Goal: Use online tool/utility: Utilize a website feature to perform a specific function

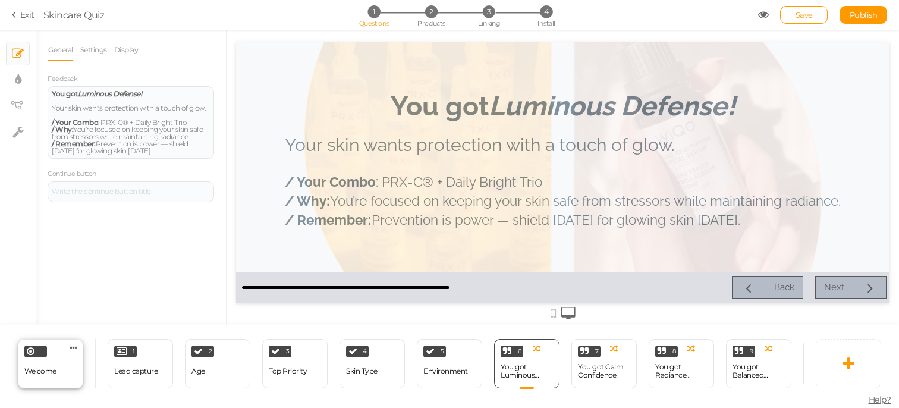
click at [53, 370] on span "Welcome" at bounding box center [40, 370] width 32 height 9
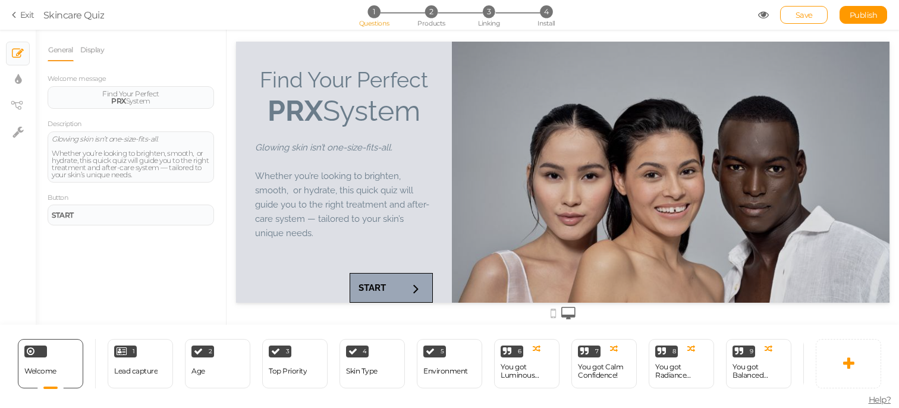
click at [763, 12] on icon at bounding box center [763, 15] width 11 height 11
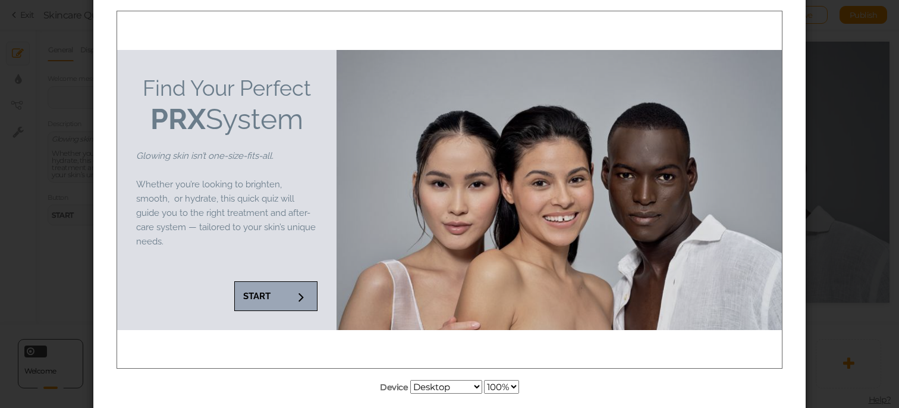
scroll to position [91, 0]
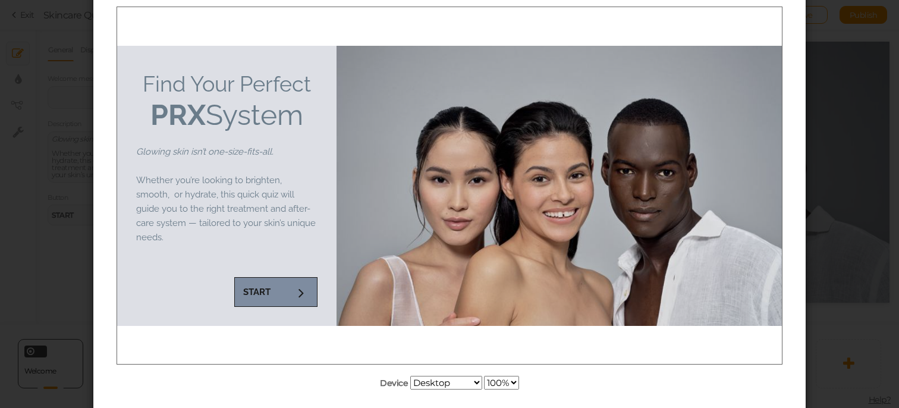
click at [303, 299] on link "START" at bounding box center [275, 292] width 83 height 30
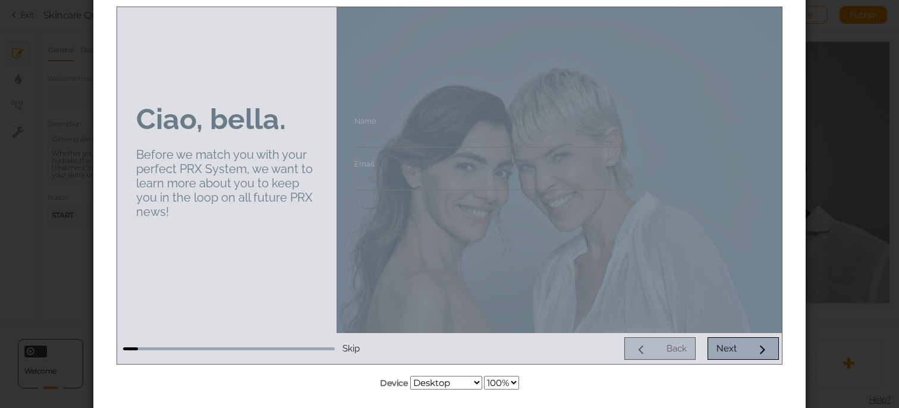
click at [352, 347] on span "Skip" at bounding box center [351, 348] width 17 height 11
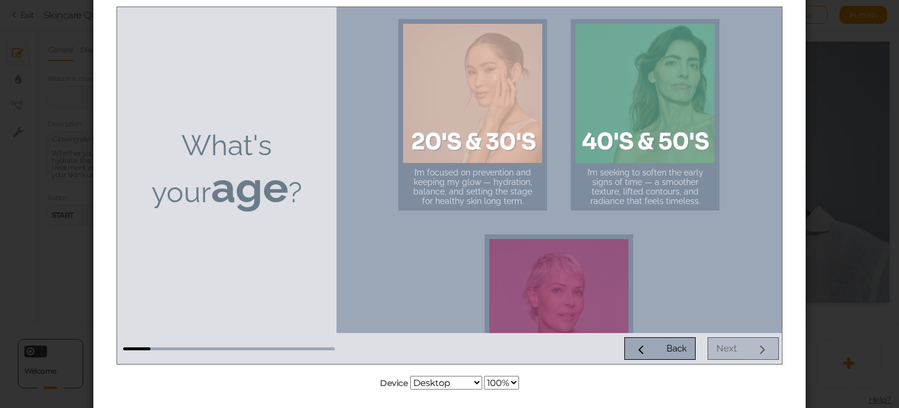
scroll to position [18, 0]
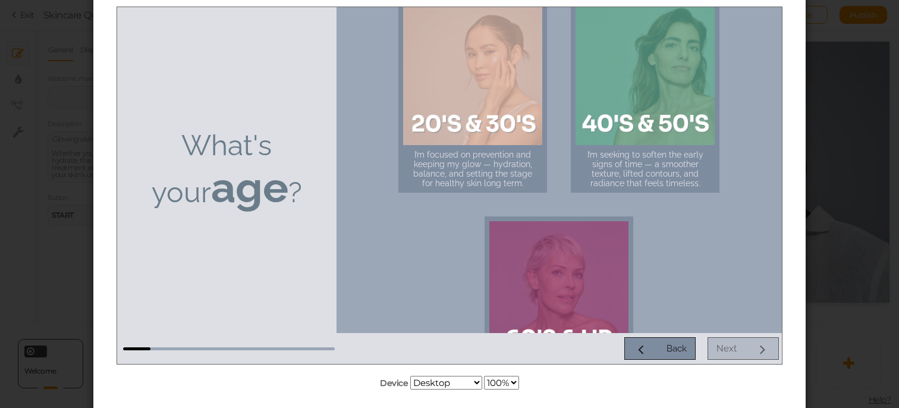
click at [640, 345] on icon at bounding box center [640, 347] width 15 height 15
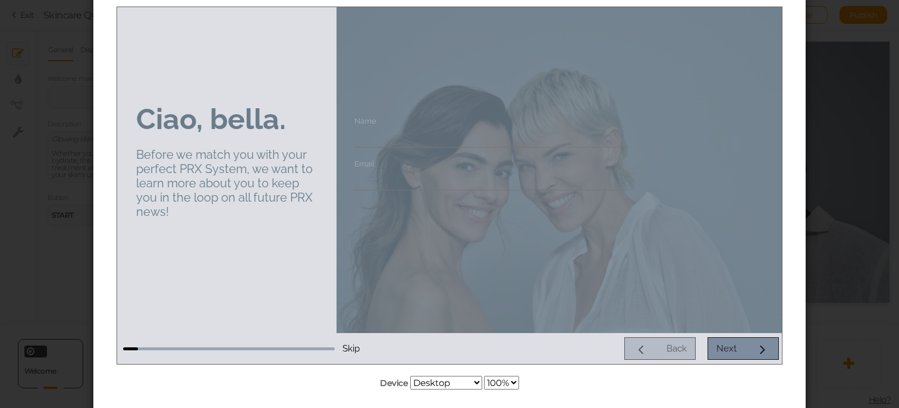
click at [715, 354] on link "Next" at bounding box center [743, 348] width 71 height 23
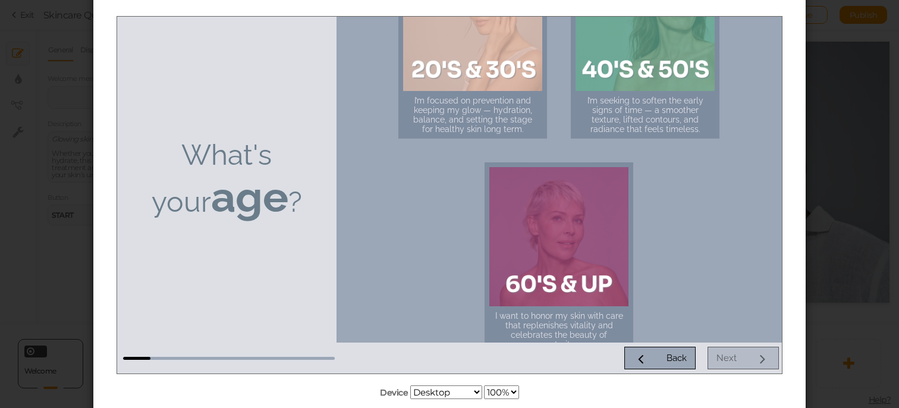
scroll to position [87, 0]
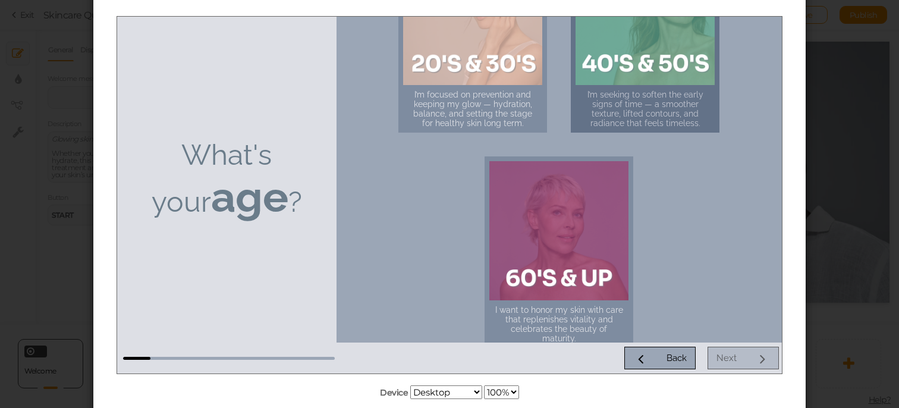
click at [681, 68] on div at bounding box center [645, 14] width 139 height 139
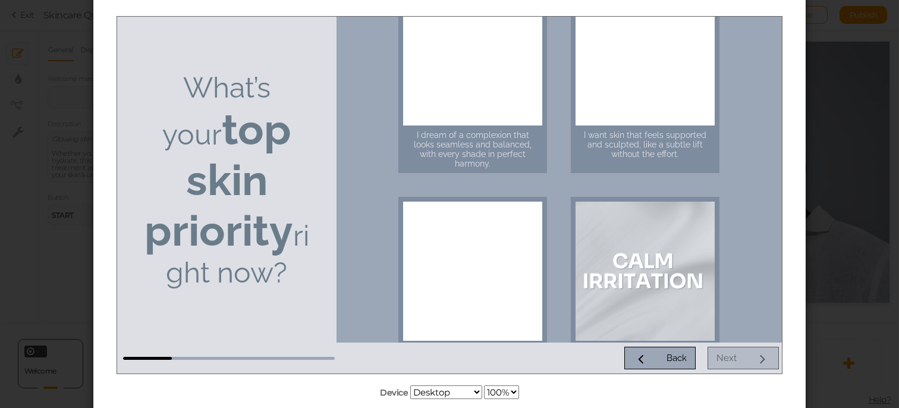
scroll to position [62, 0]
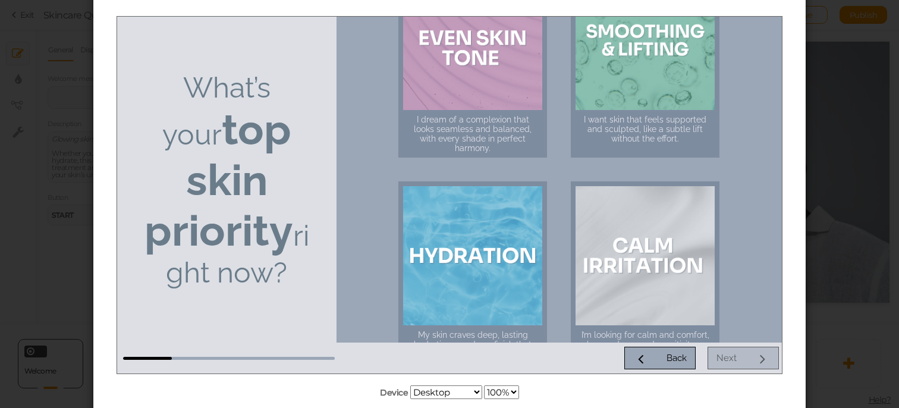
drag, startPoint x: 655, startPoint y: 351, endPoint x: 779, endPoint y: 279, distance: 143.9
click at [779, 279] on div "What’s your top skin priority right now? I dream of a complexion that looks sea…" at bounding box center [449, 194] width 665 height 357
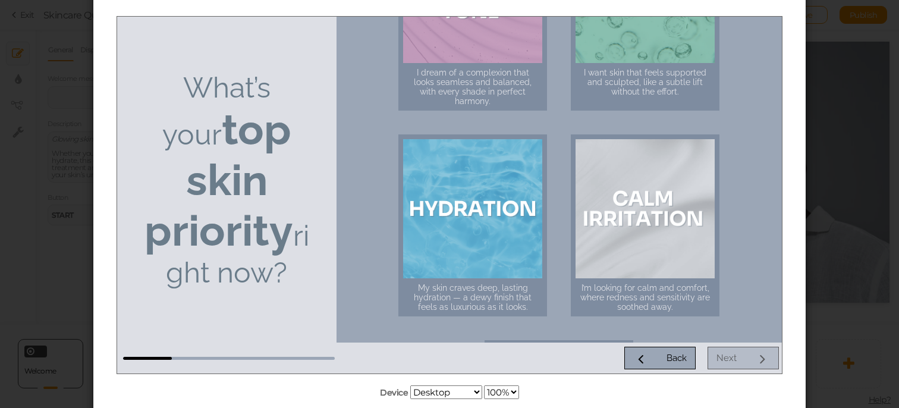
scroll to position [212, 0]
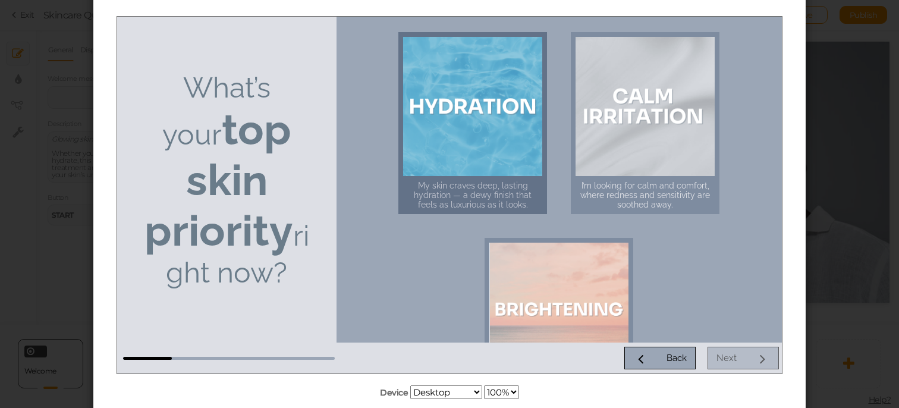
click at [495, 151] on div at bounding box center [472, 105] width 139 height 139
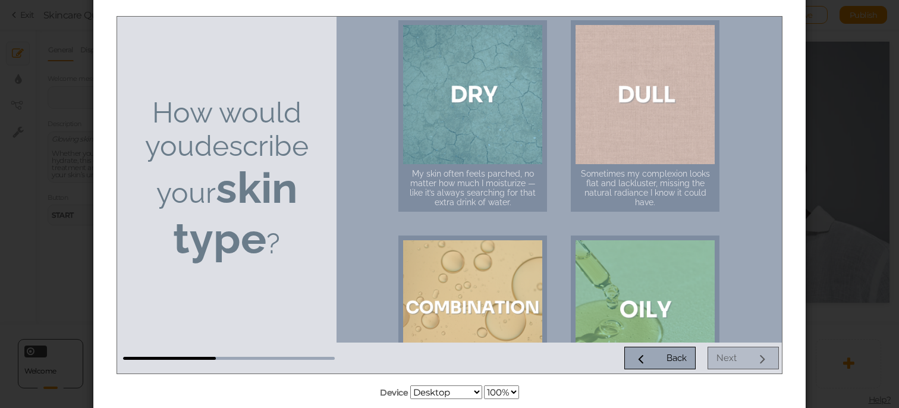
scroll to position [0, 0]
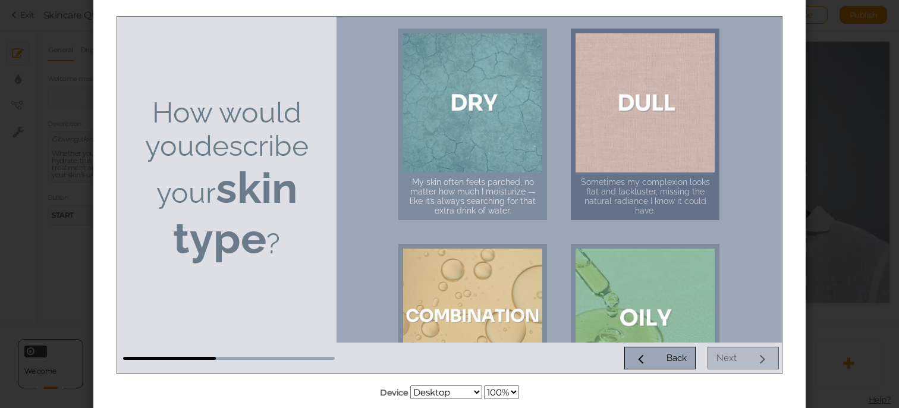
click at [668, 157] on div at bounding box center [645, 102] width 139 height 139
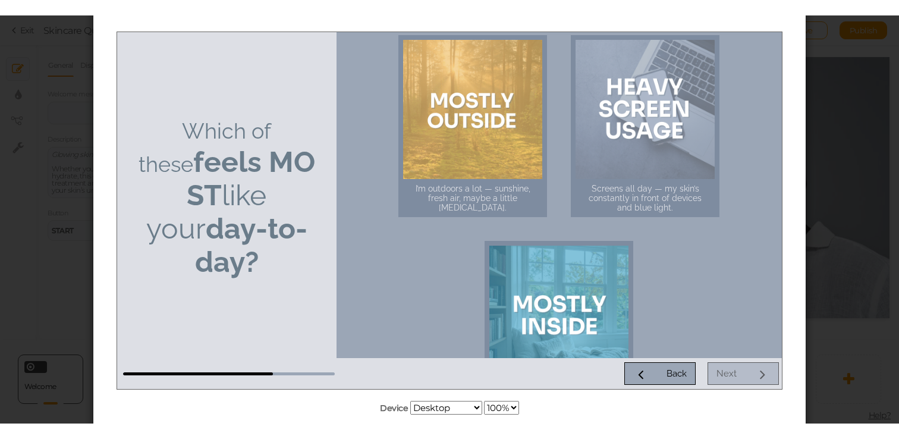
scroll to position [14, 0]
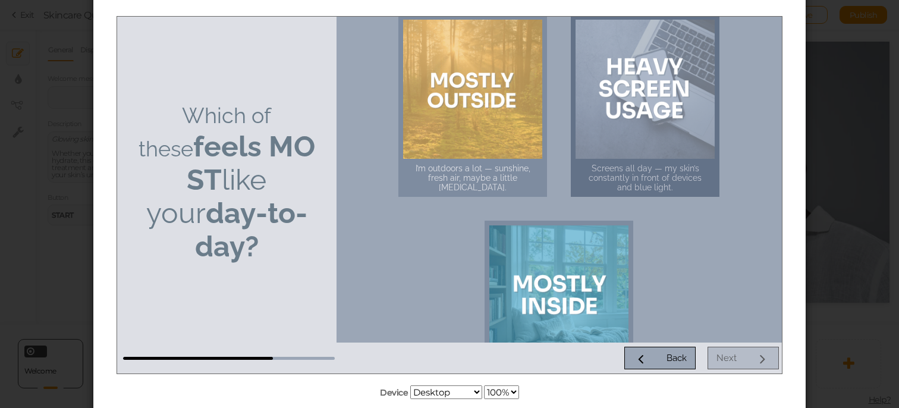
click at [659, 130] on div at bounding box center [645, 88] width 139 height 139
